Goal: Find specific page/section: Find specific page/section

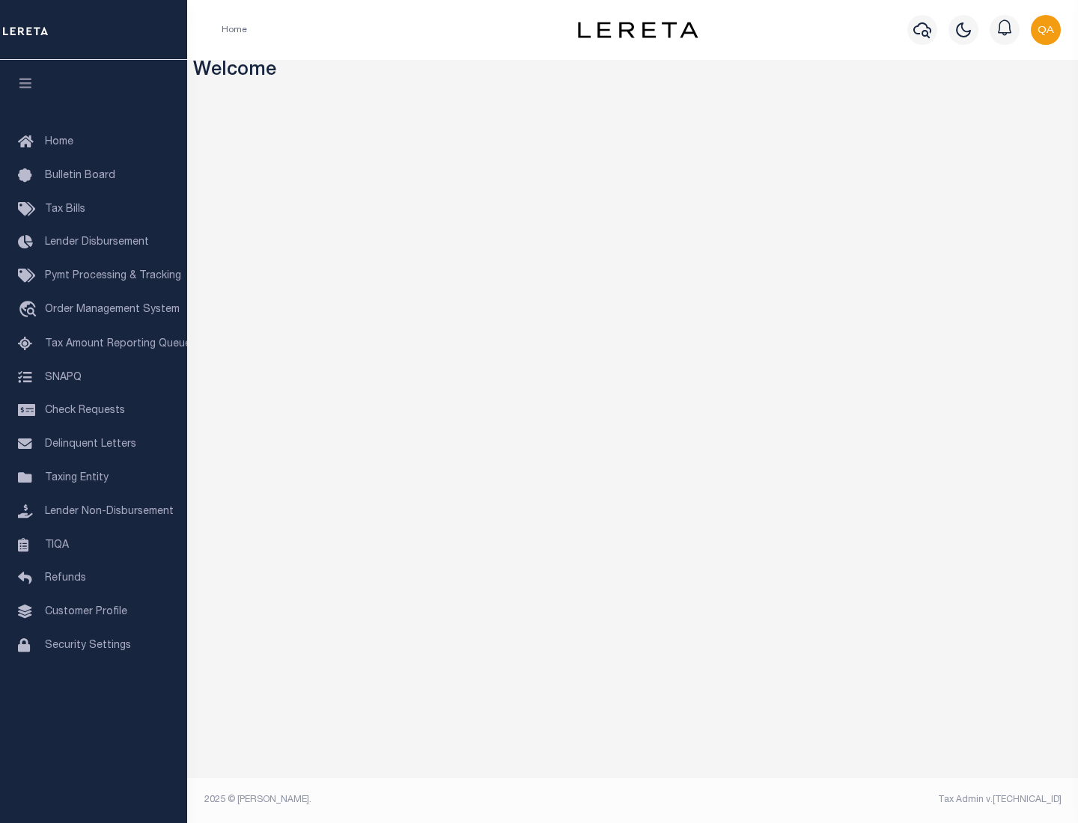
click at [94, 411] on span "Check Requests" at bounding box center [85, 411] width 80 height 10
select select "50"
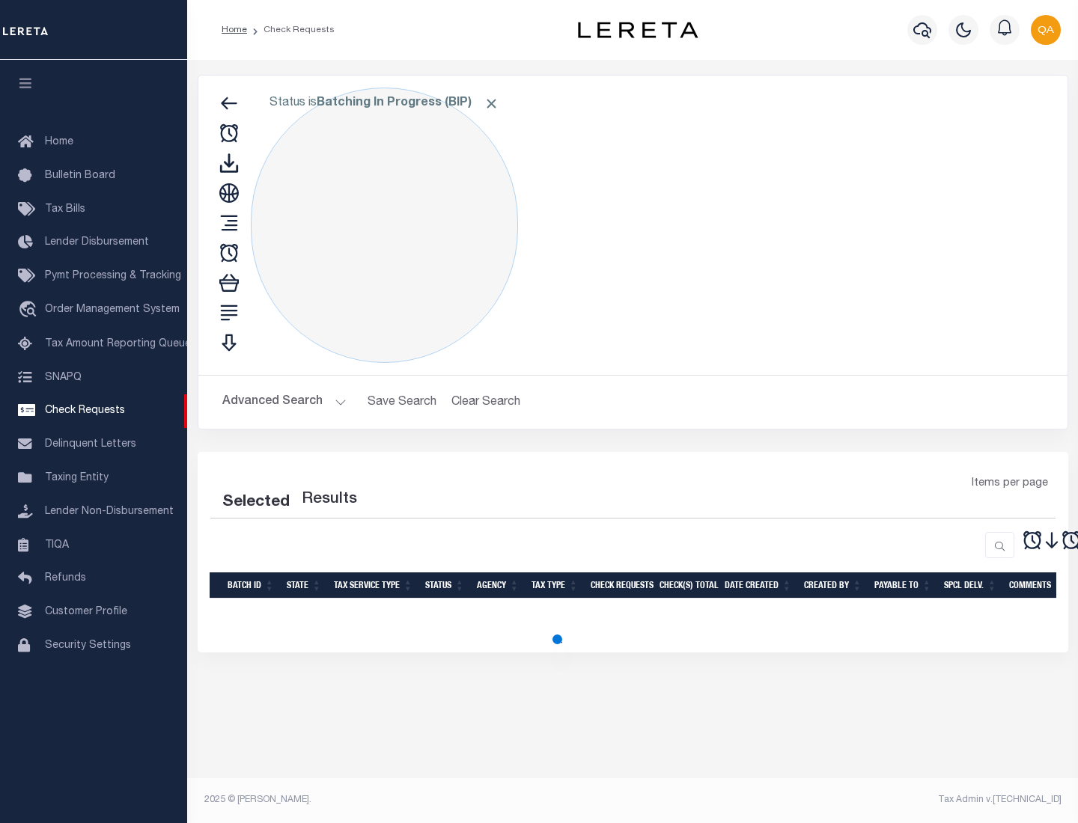
select select "50"
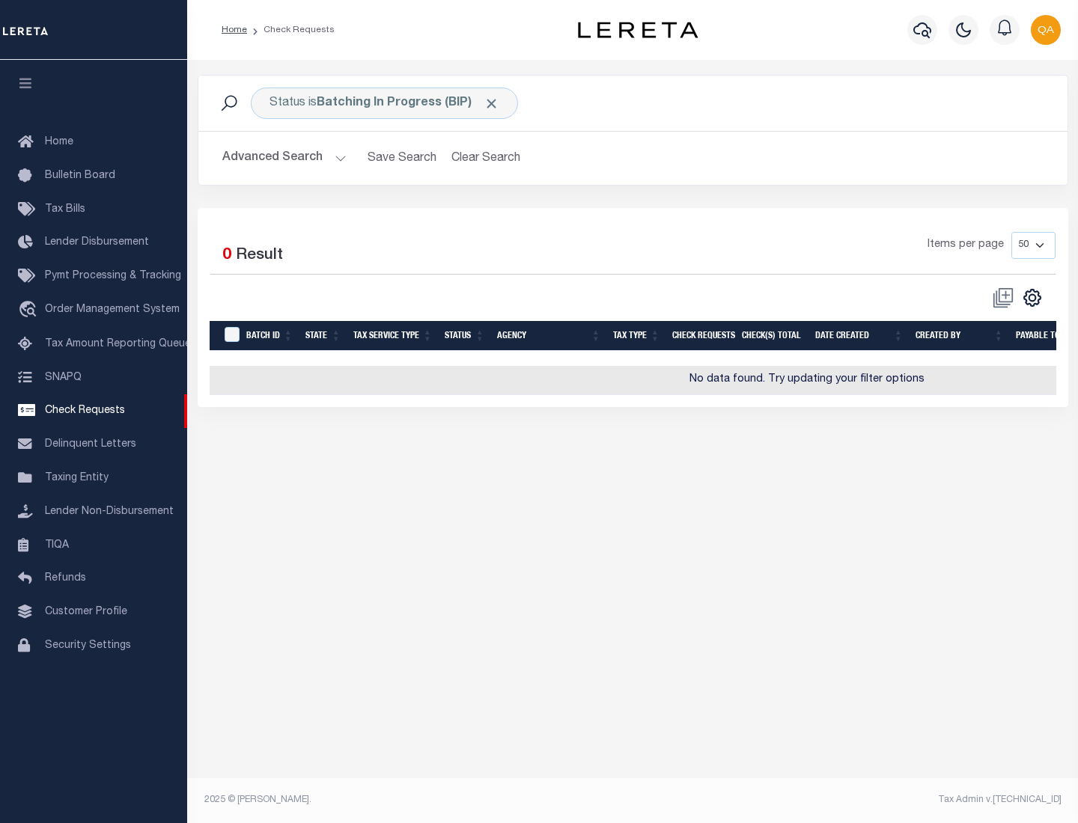
click at [492, 103] on span "Click to Remove" at bounding box center [492, 104] width 16 height 16
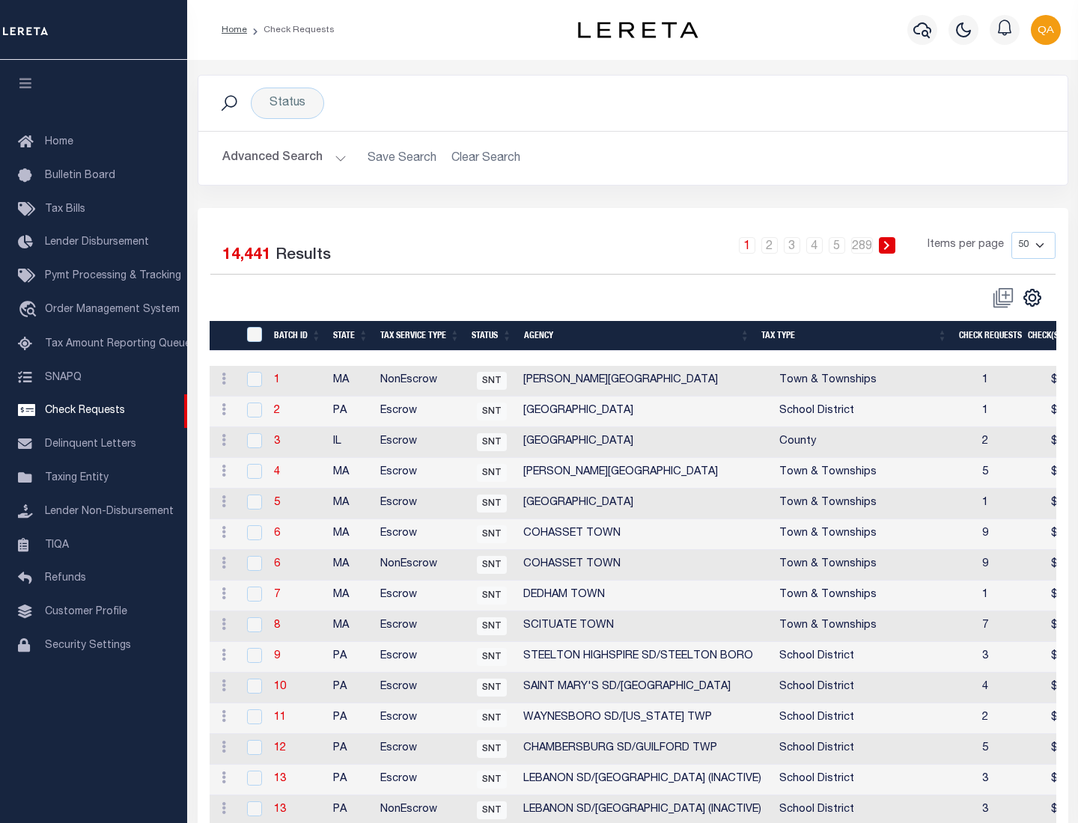
scroll to position [722, 0]
